Goal: Find specific page/section: Find specific page/section

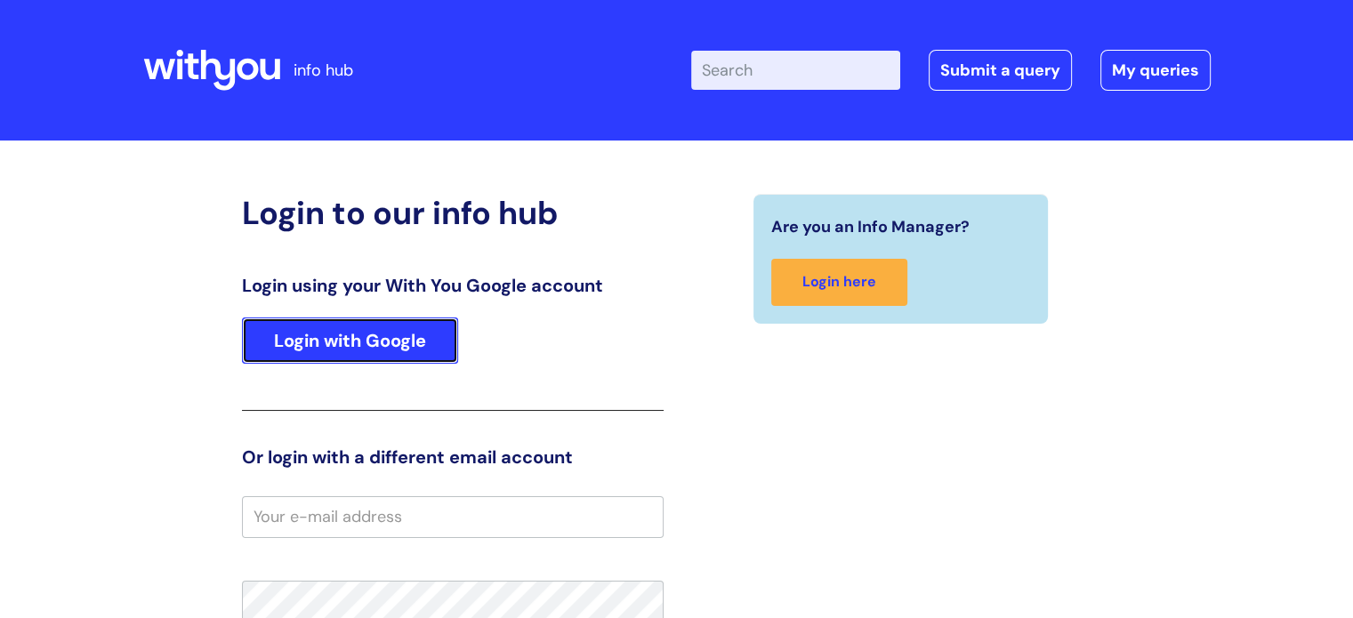
click at [366, 358] on link "Login with Google" at bounding box center [350, 341] width 216 height 46
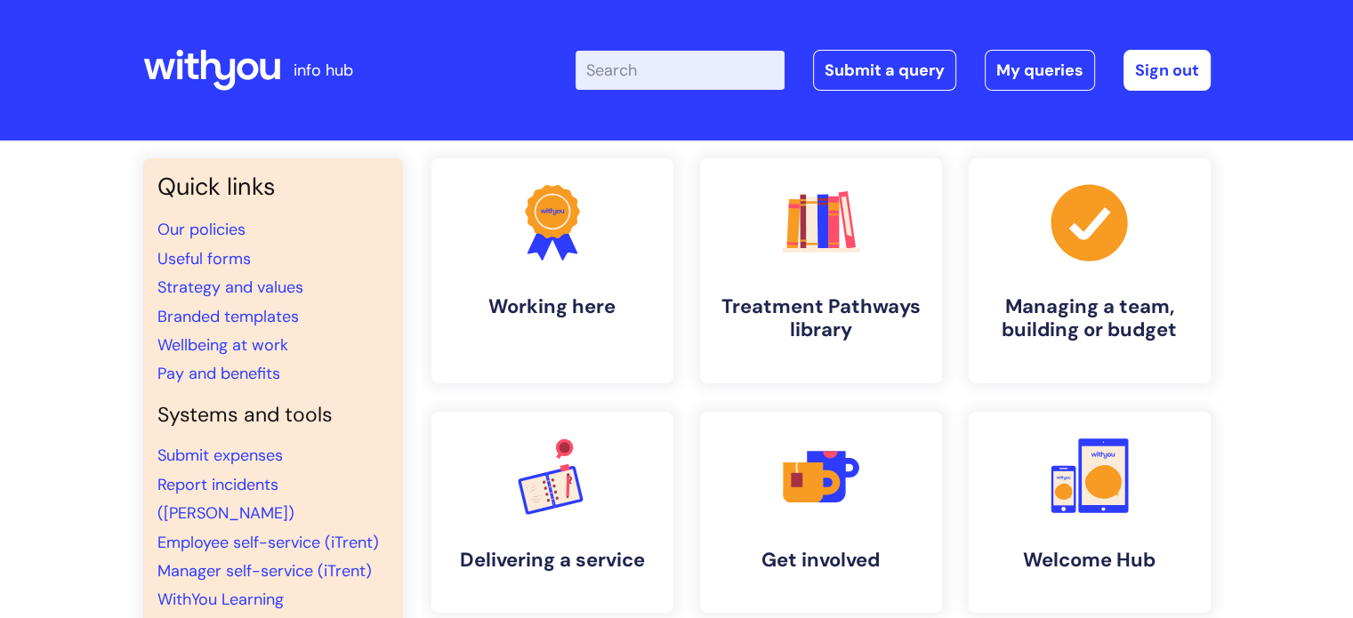
click at [650, 68] on input "Enter your search term here..." at bounding box center [680, 70] width 209 height 39
click at [229, 260] on link "Useful forms" at bounding box center [203, 258] width 93 height 21
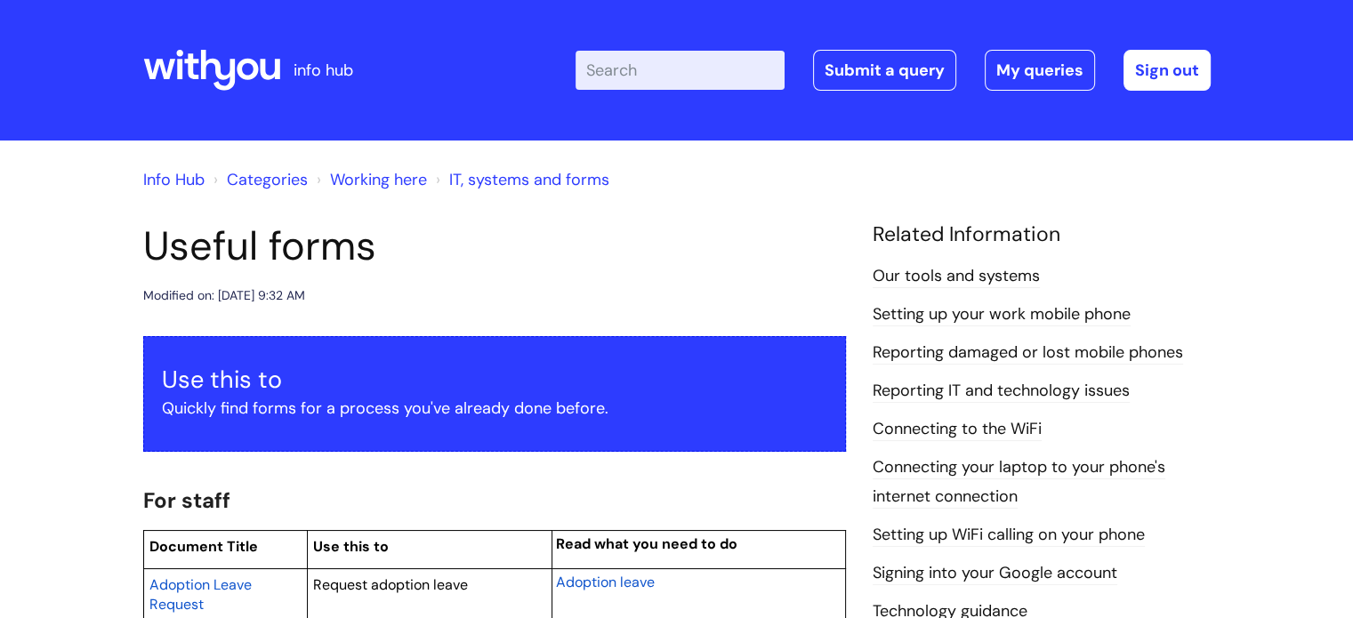
click at [251, 179] on link "Categories" at bounding box center [267, 179] width 81 height 21
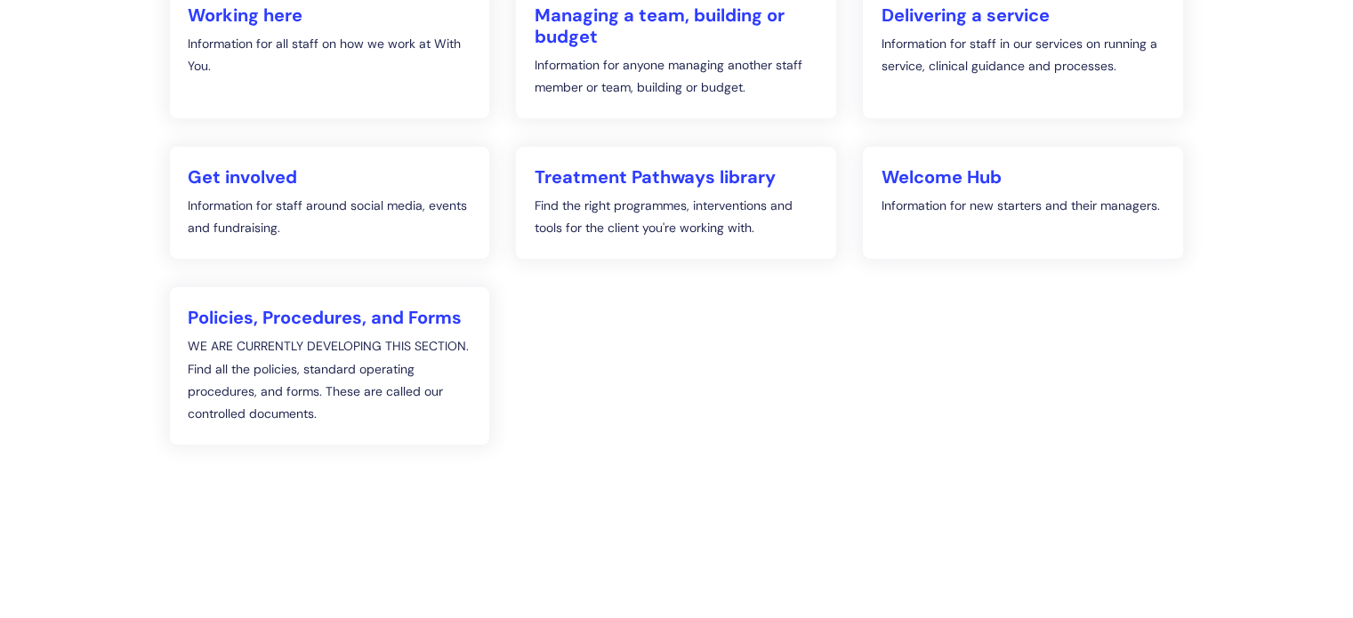
scroll to position [356, 0]
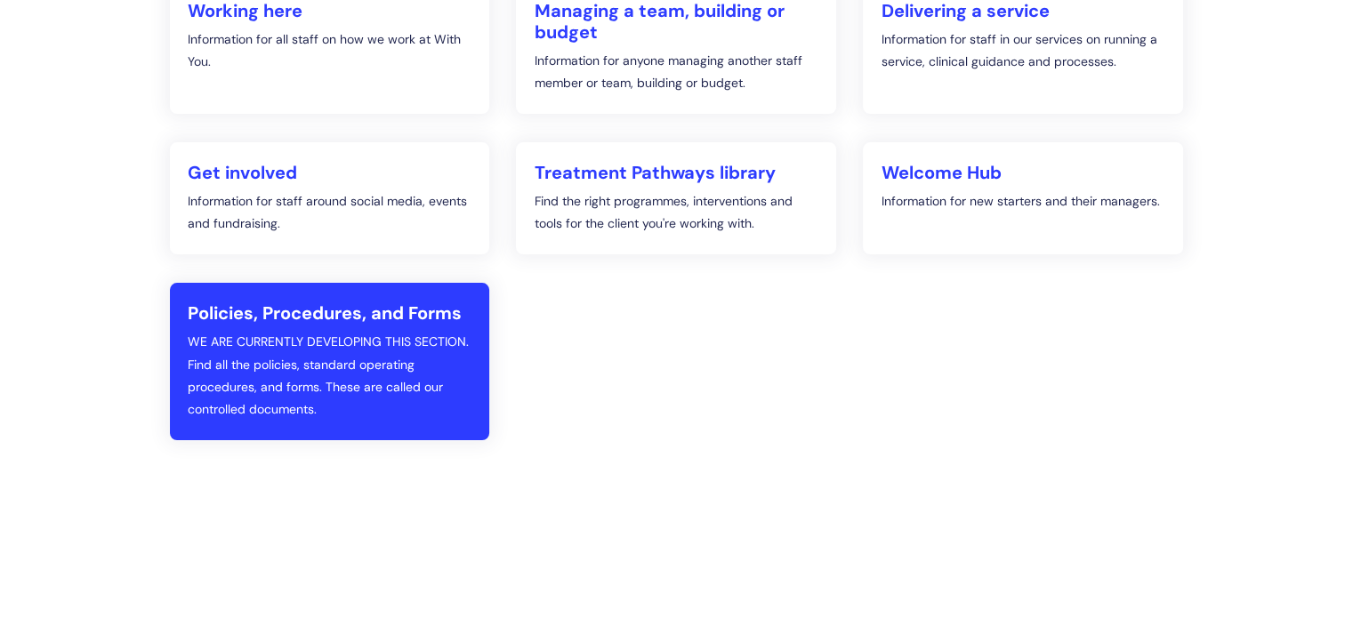
click at [305, 317] on h2 "Policies, Procedures, and Forms" at bounding box center [330, 312] width 285 height 21
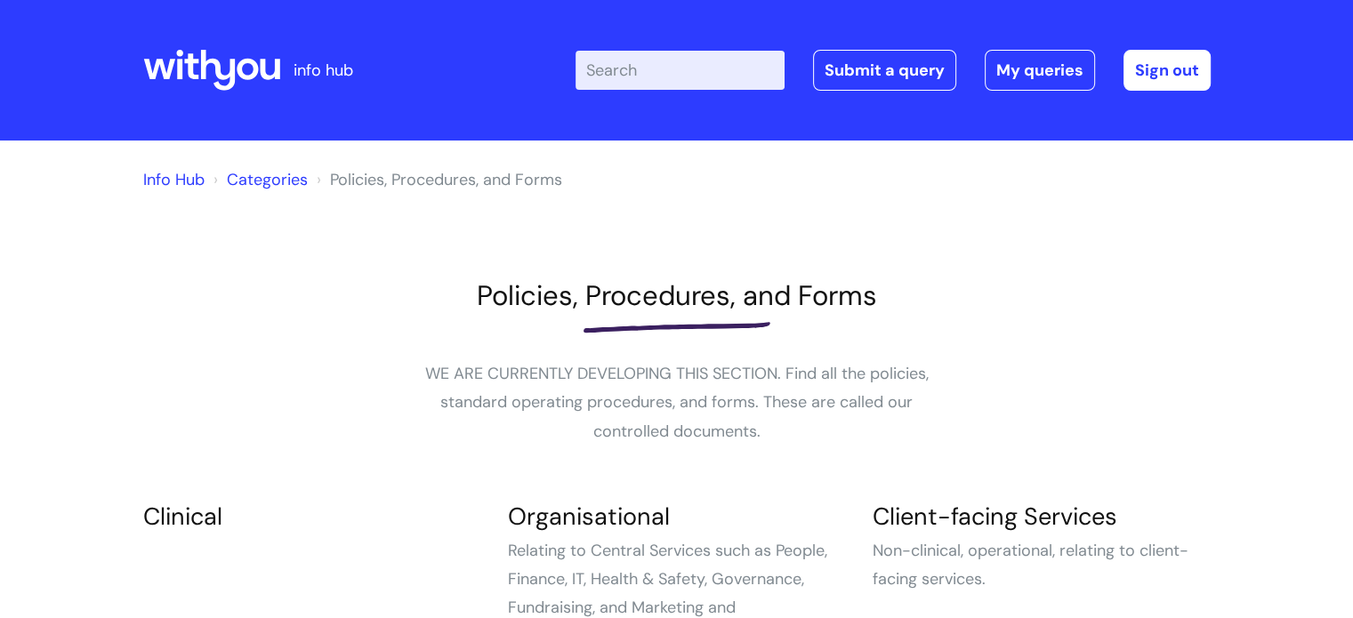
click at [175, 181] on link "Info Hub" at bounding box center [173, 179] width 61 height 21
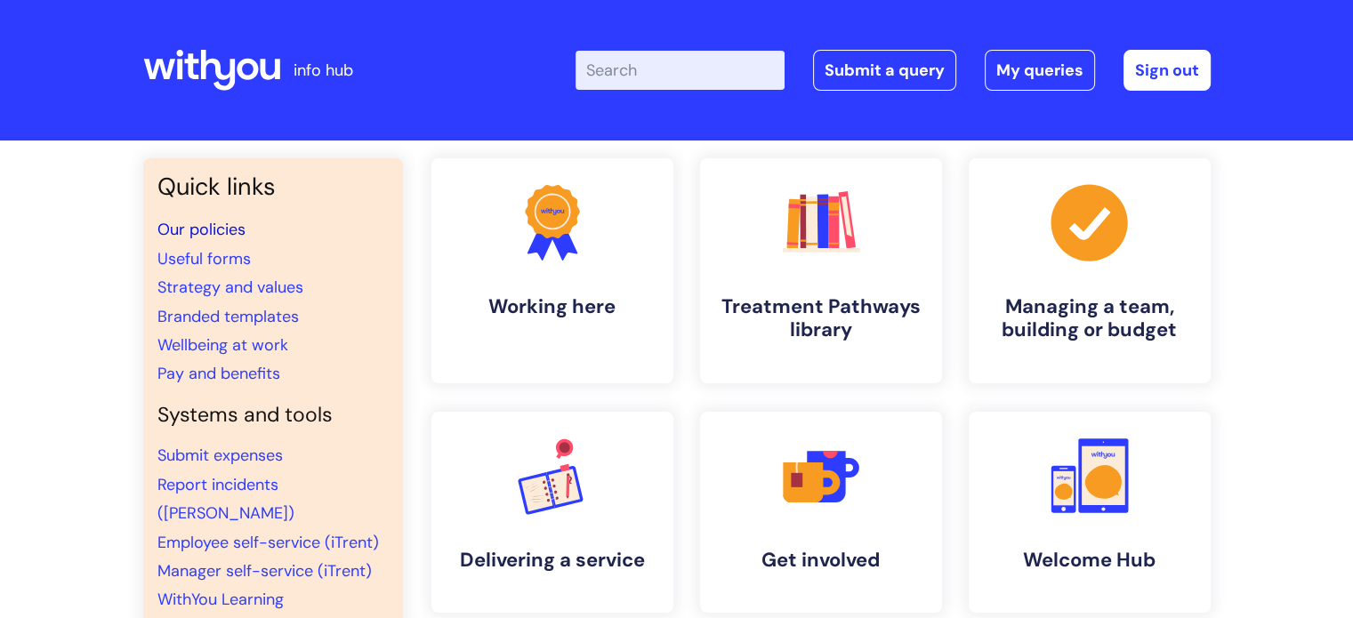
click at [213, 231] on link "Our policies" at bounding box center [201, 229] width 88 height 21
